Goal: Find specific page/section: Find specific page/section

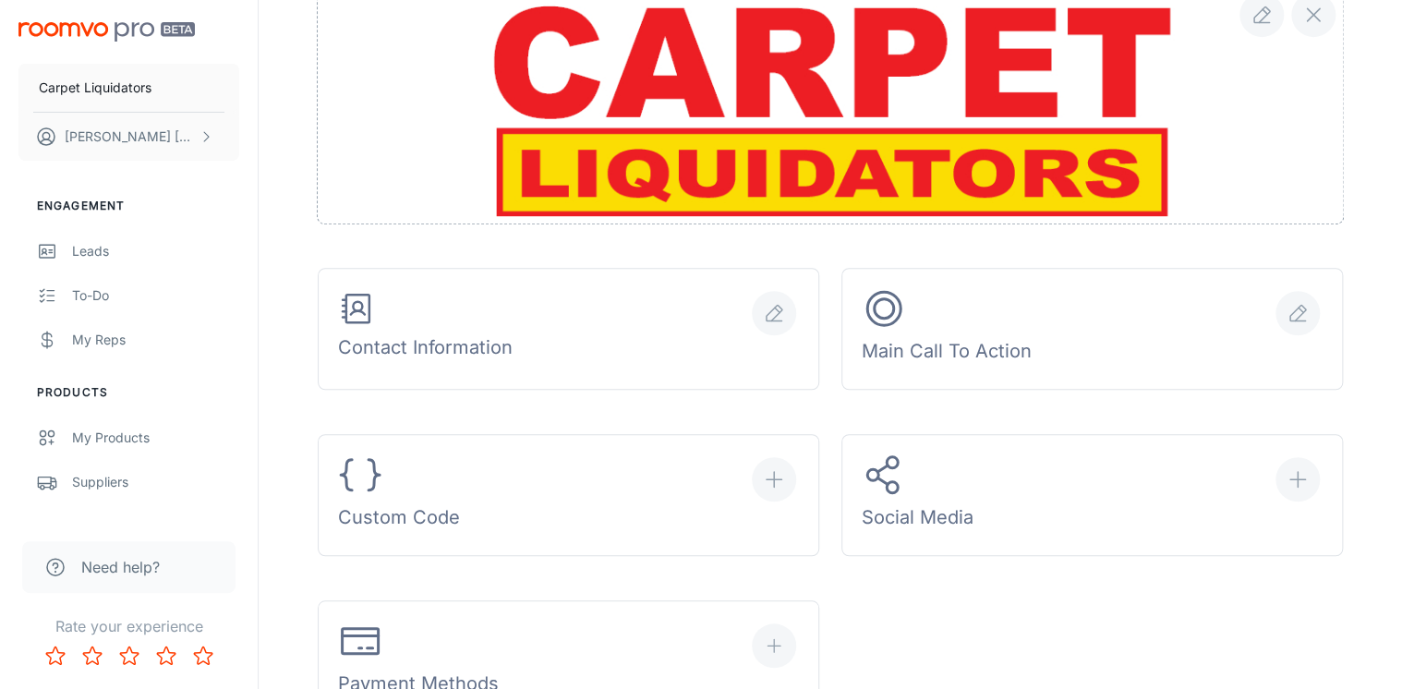
scroll to position [739, 0]
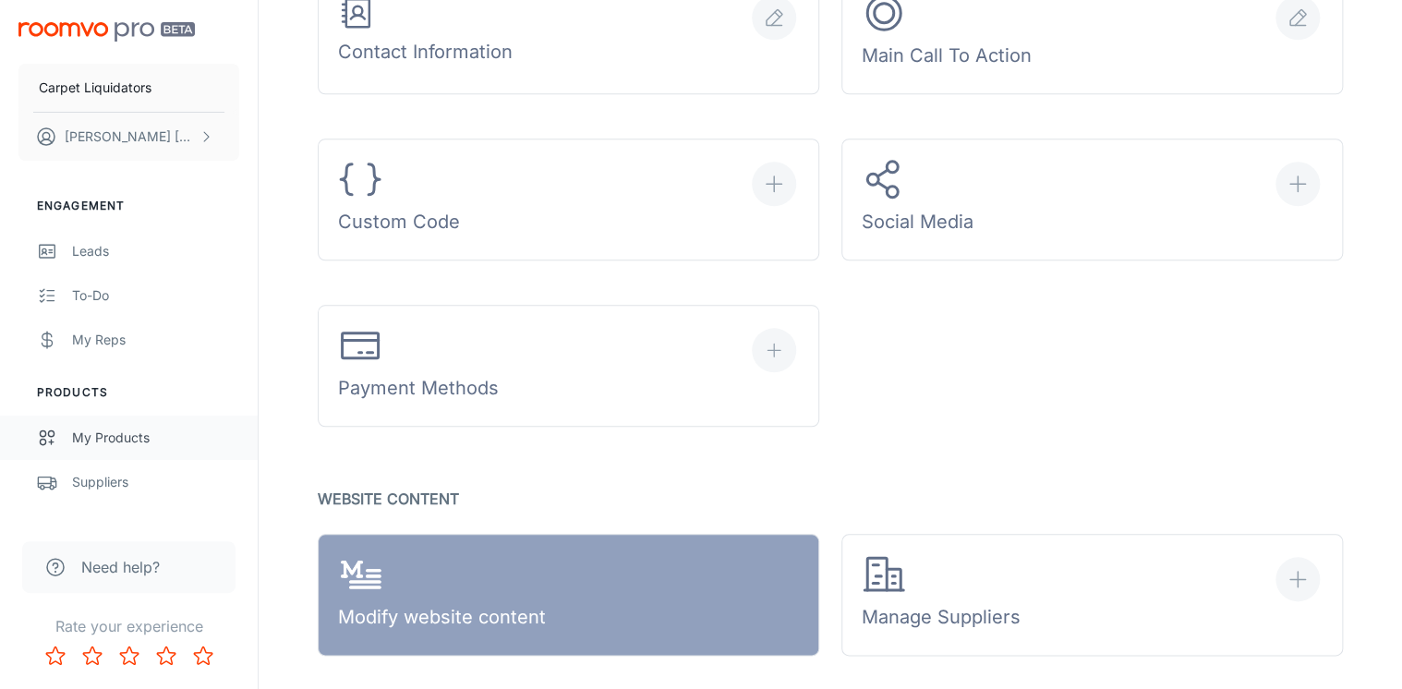
click at [103, 419] on link "My Products" at bounding box center [129, 438] width 258 height 44
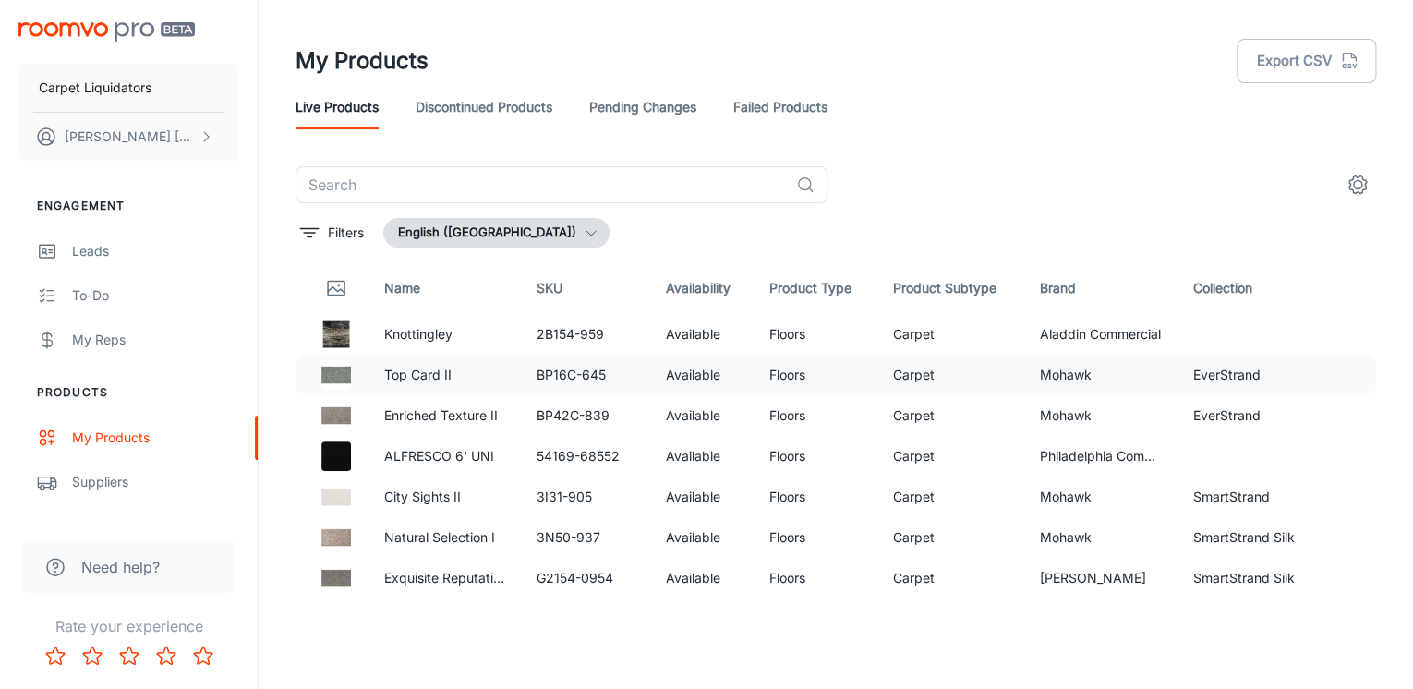
click at [420, 378] on p "Top Card II" at bounding box center [446, 375] width 124 height 20
click at [1297, 404] on td "EverStrand" at bounding box center [1250, 415] width 145 height 41
click at [611, 418] on td "BP42C-839" at bounding box center [586, 415] width 128 height 41
click at [595, 493] on td "3I31-905" at bounding box center [586, 497] width 128 height 41
click at [536, 524] on td "3N50-937" at bounding box center [586, 537] width 128 height 41
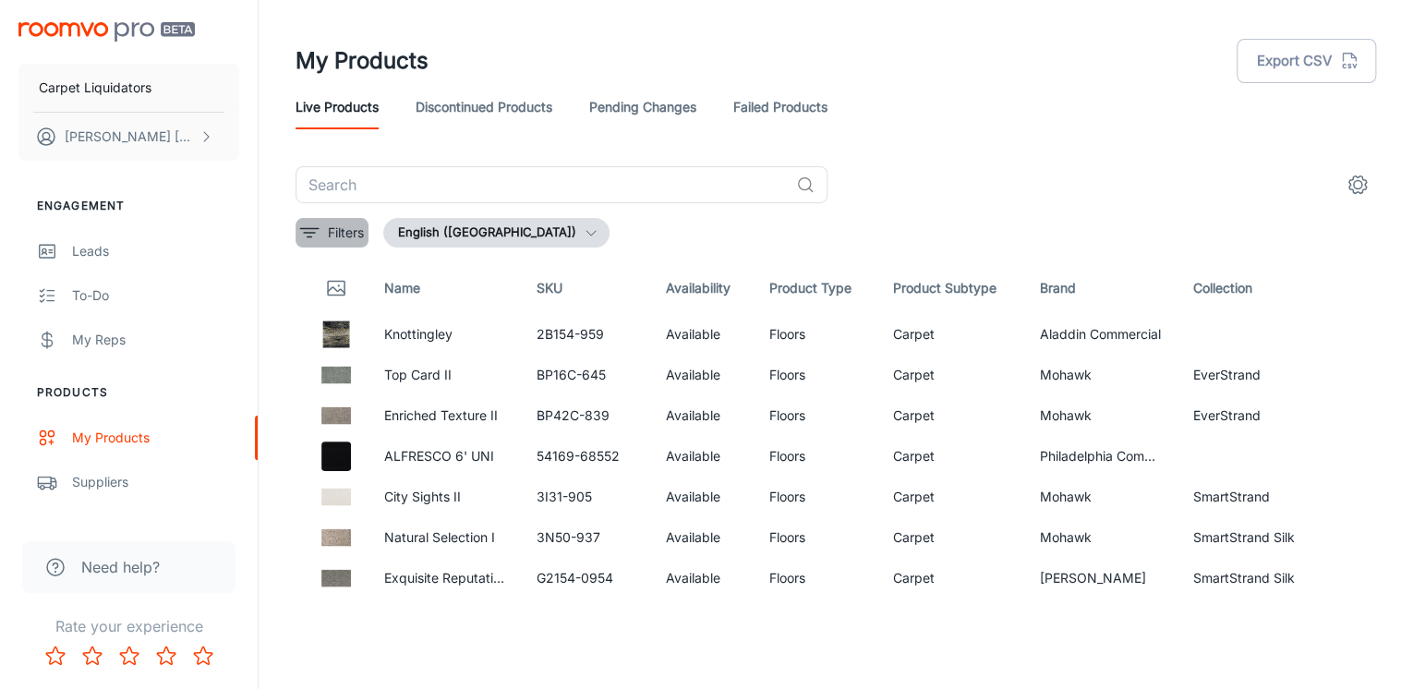
click at [353, 233] on p "Filters" at bounding box center [346, 233] width 36 height 20
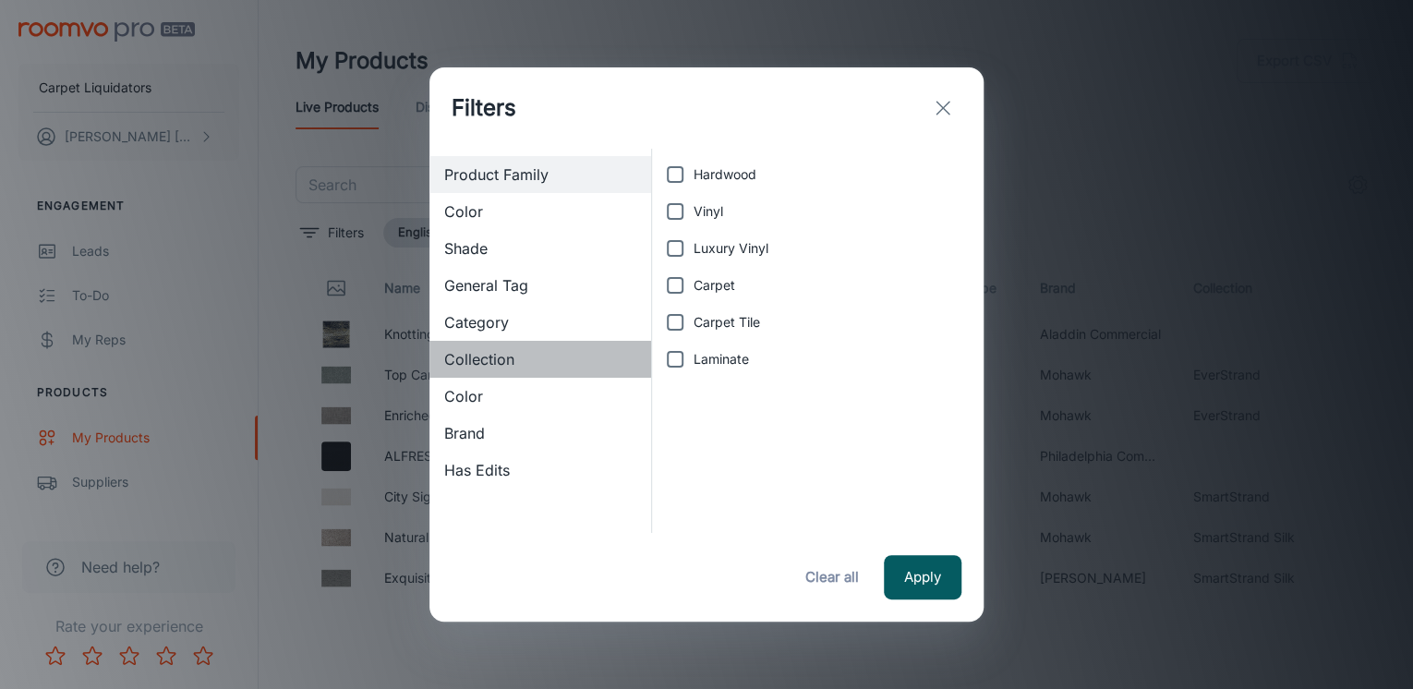
click at [477, 358] on span "Collection" at bounding box center [540, 359] width 192 height 22
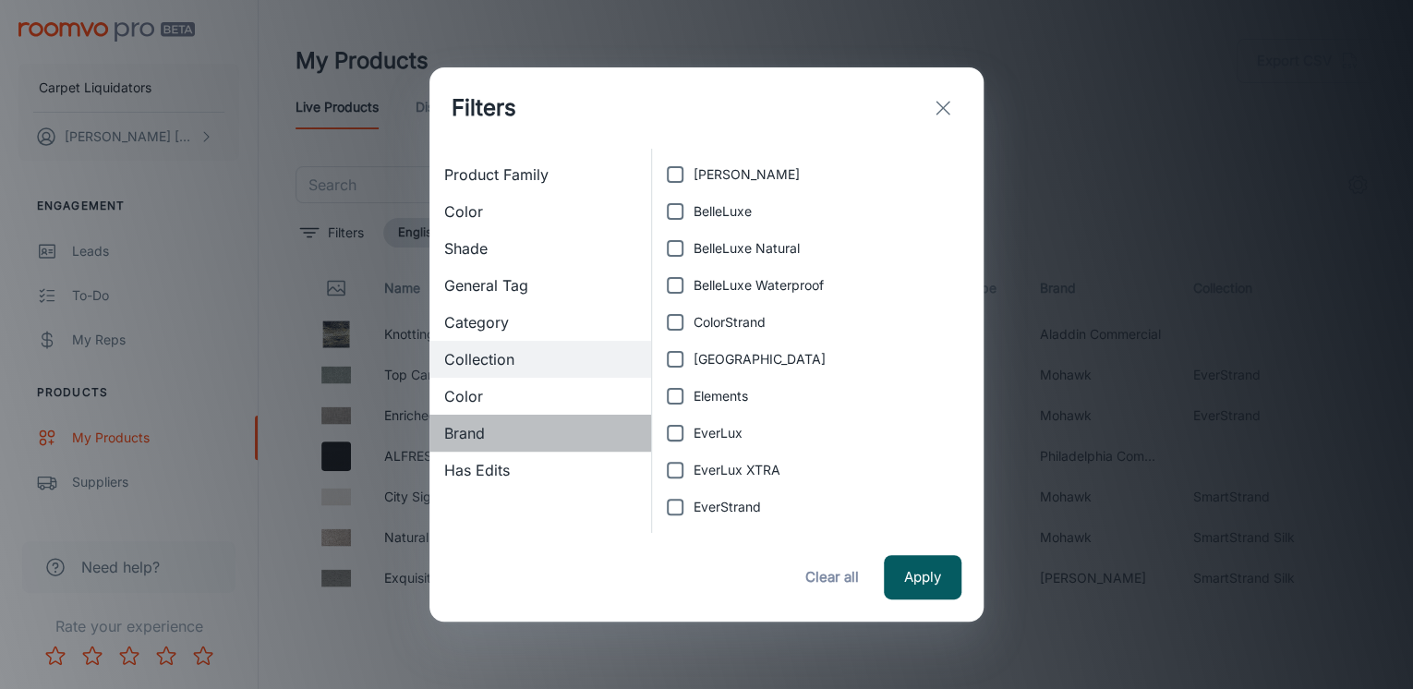
click at [466, 423] on span "Brand" at bounding box center [540, 433] width 192 height 22
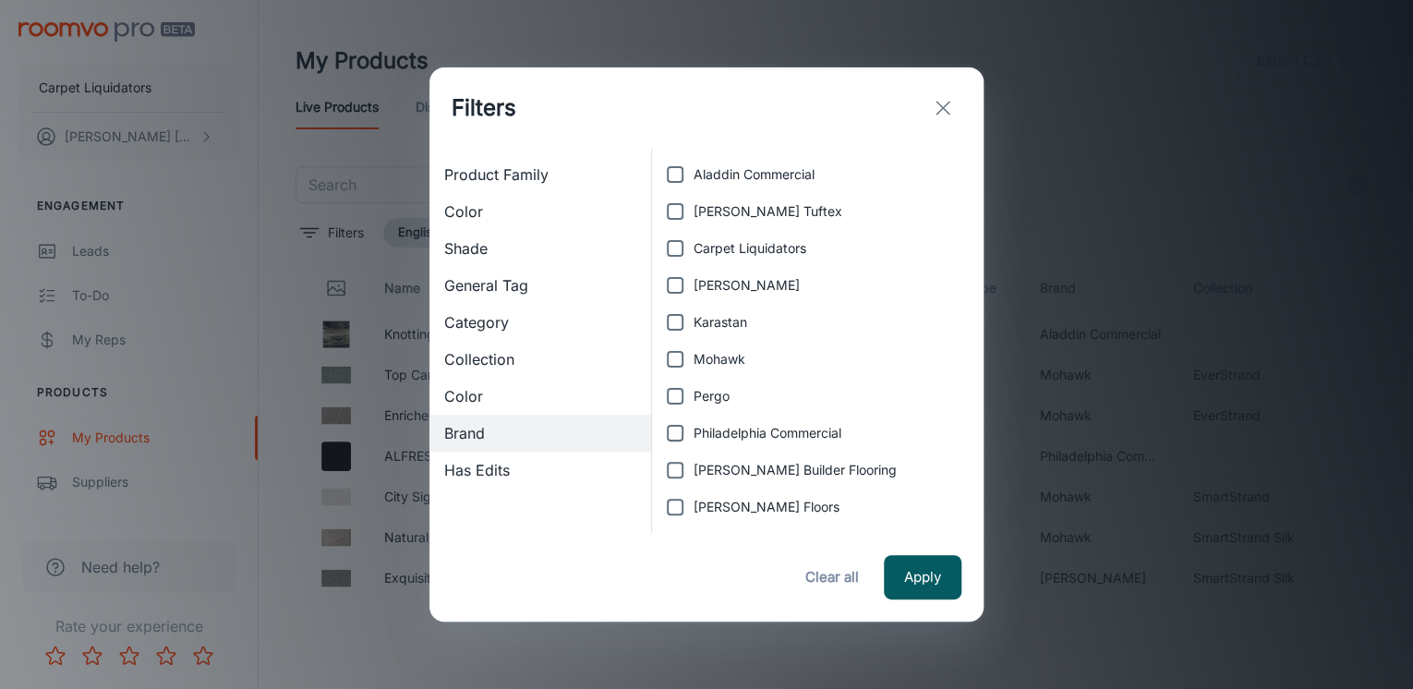
click at [725, 244] on span "Carpet Liquidators" at bounding box center [750, 248] width 113 height 20
click at [694, 244] on input "Carpet Liquidators" at bounding box center [675, 248] width 37 height 37
checkbox input "true"
click at [935, 577] on button "Apply" at bounding box center [923, 577] width 78 height 44
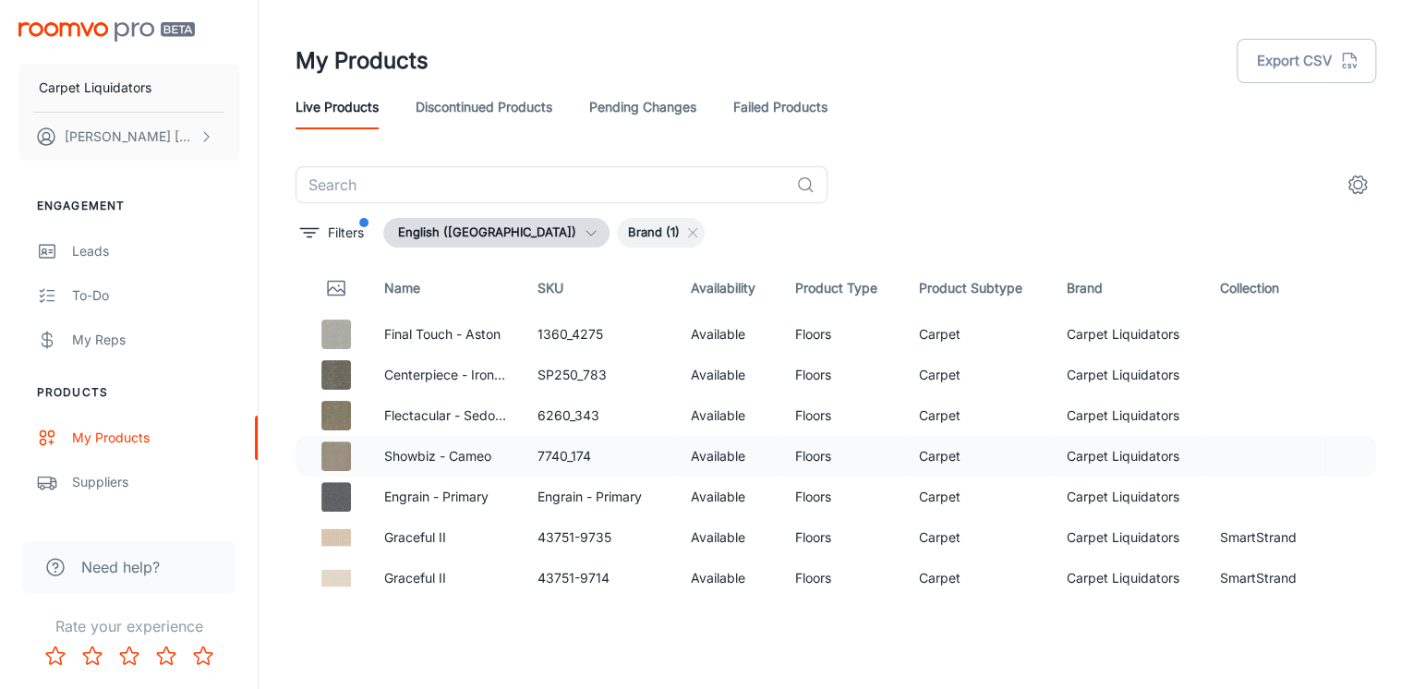
click at [440, 452] on p "Showbiz - Cameo" at bounding box center [446, 456] width 124 height 20
click at [434, 491] on td "Engrain - Primary" at bounding box center [445, 497] width 153 height 41
drag, startPoint x: 434, startPoint y: 491, endPoint x: 423, endPoint y: 538, distance: 48.4
click at [423, 538] on p "Graceful II" at bounding box center [446, 537] width 124 height 20
click at [421, 585] on p "Graceful II" at bounding box center [446, 578] width 124 height 20
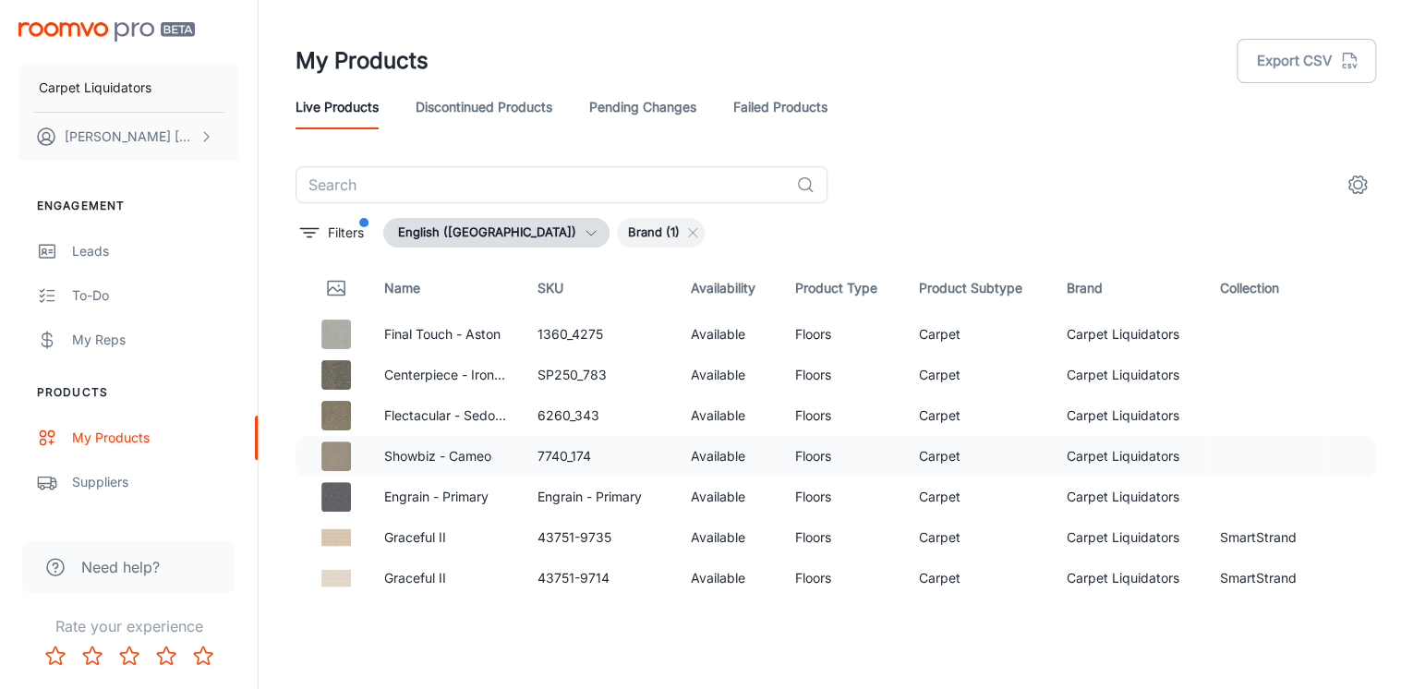
click at [1239, 453] on td at bounding box center [1263, 456] width 117 height 41
click at [1255, 531] on td "SmartStrand" at bounding box center [1263, 537] width 117 height 41
click at [1281, 544] on td "SmartStrand" at bounding box center [1263, 537] width 117 height 41
